Goal: Transaction & Acquisition: Book appointment/travel/reservation

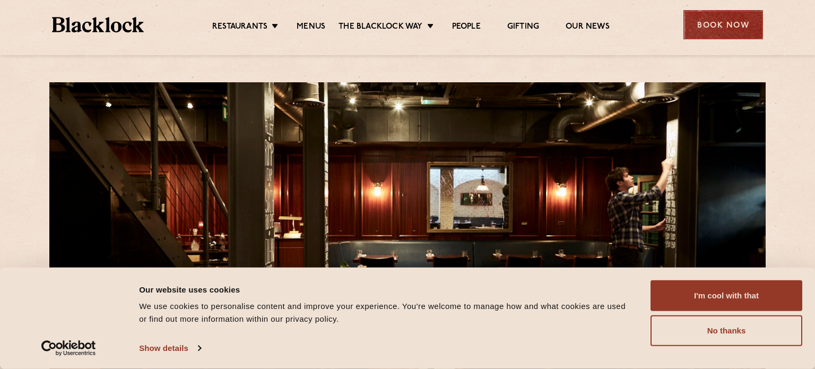
click at [717, 34] on div "Book Now" at bounding box center [723, 24] width 80 height 29
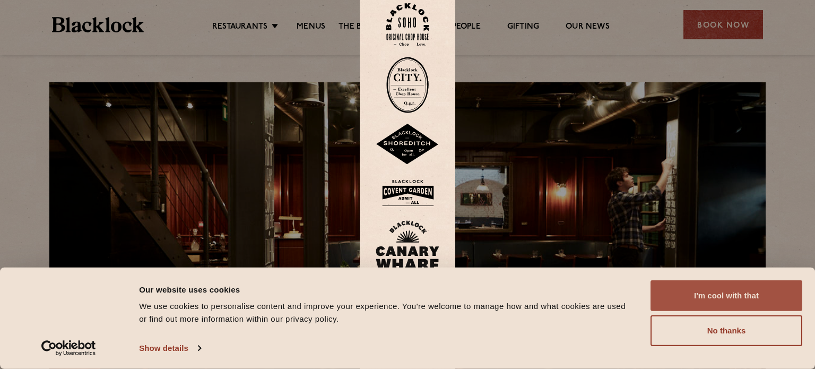
click at [738, 291] on button "I'm cool with that" at bounding box center [726, 295] width 152 height 31
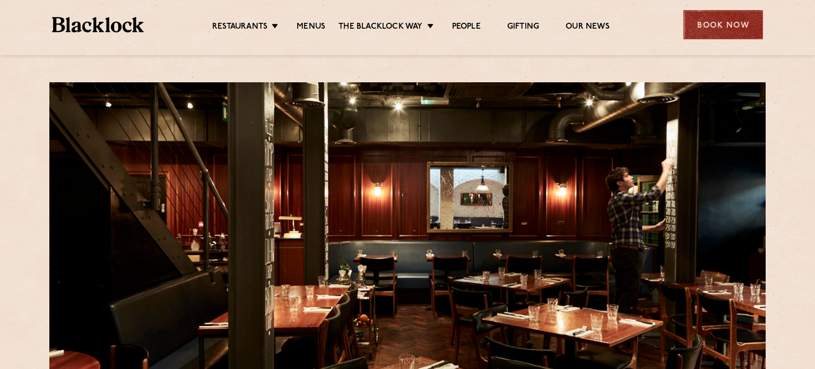
click at [720, 24] on div "Book Now" at bounding box center [723, 24] width 80 height 29
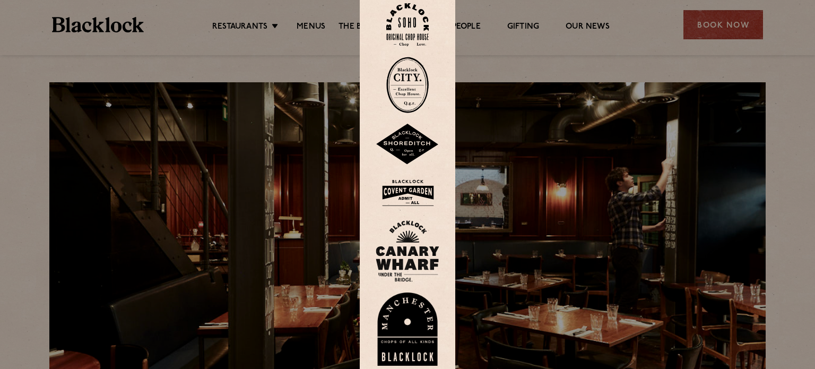
click at [408, 24] on img at bounding box center [407, 24] width 42 height 43
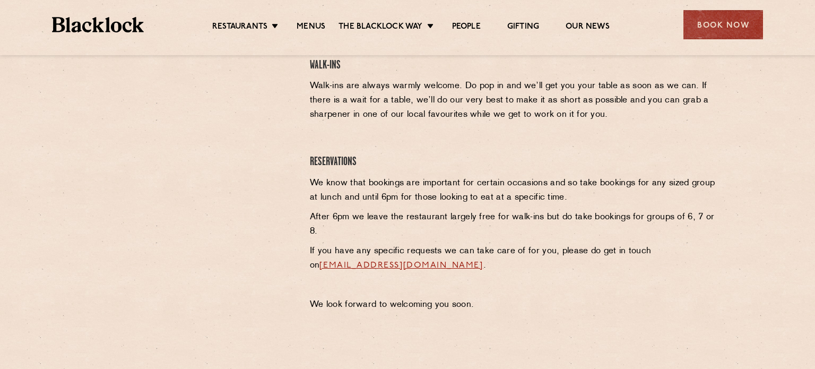
scroll to position [388, 0]
